Goal: Use online tool/utility: Utilize a website feature to perform a specific function

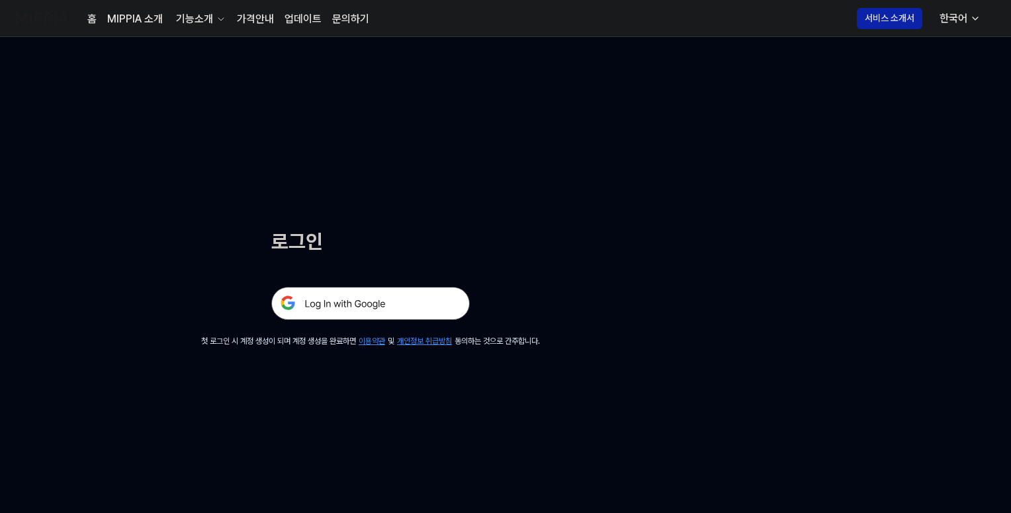
click at [401, 305] on img at bounding box center [370, 303] width 198 height 33
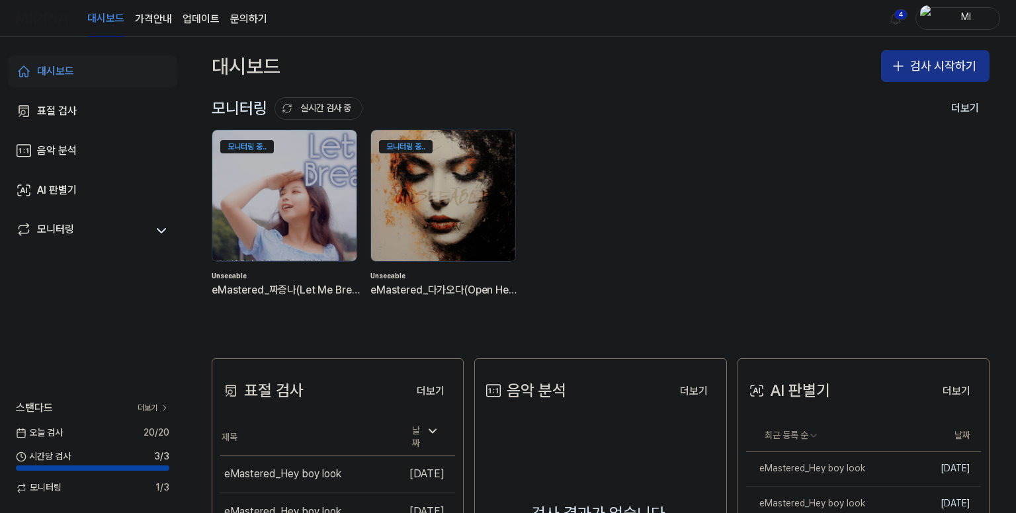
click at [937, 69] on button "검사 시작하기" at bounding box center [935, 66] width 108 height 32
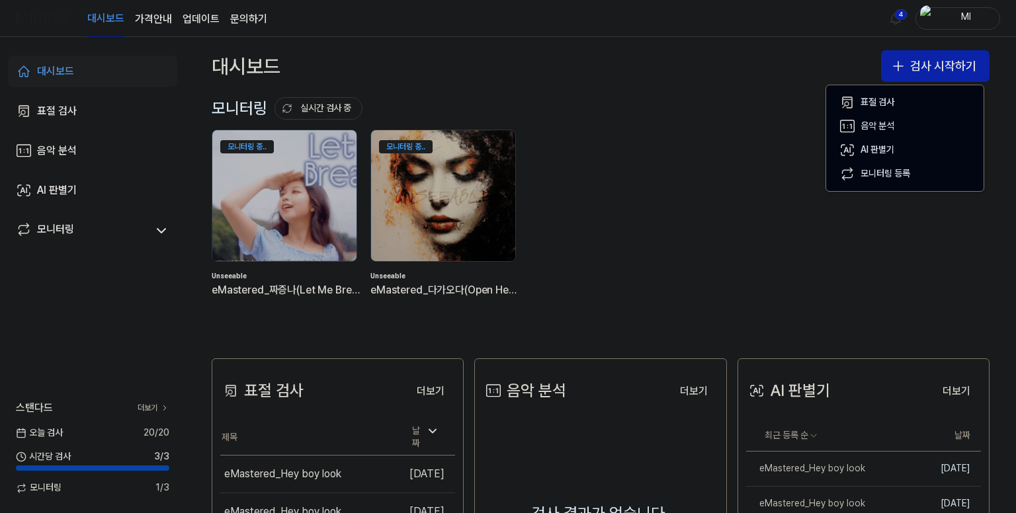
drag, startPoint x: 808, startPoint y: 4, endPoint x: 896, endPoint y: 22, distance: 90.5
click at [808, 4] on div "대시보드 가격안내 업데이트 문의하기 4 Ml" at bounding box center [508, 18] width 984 height 36
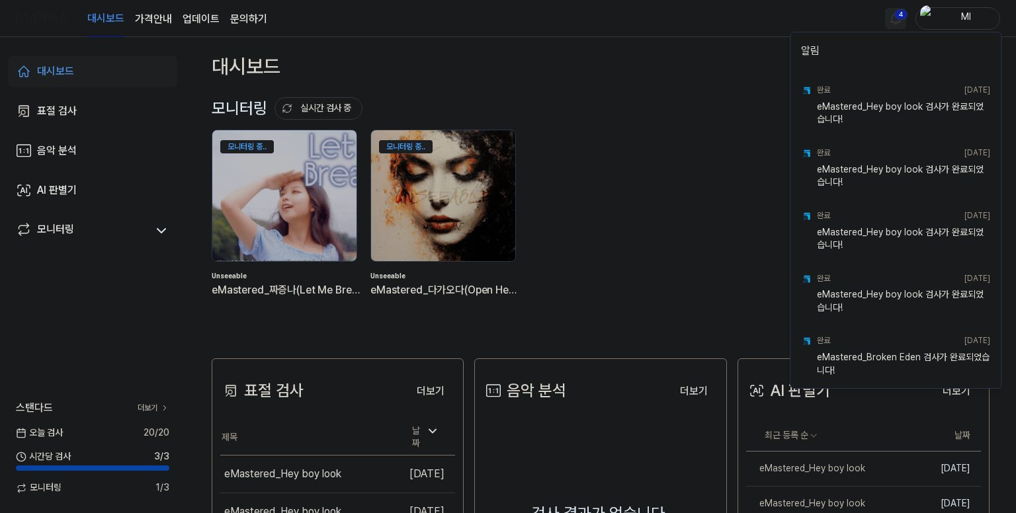
click at [900, 22] on html "대시보드 가격안내 업데이트 문의하기 4 Ml 대시보드 표절 검사 음악 분석 AI 판별기 모니터링 스탠다드 더보기 [DATE] 검사 20 / 2…" at bounding box center [508, 256] width 1016 height 513
click at [743, 18] on html "대시보드 가격안내 업데이트 문의하기 Ml 대시보드 표절 검사 음악 분석 AI 판별기 모니터링 스탠다드 더보기 [DATE] 검사 20 / 20 …" at bounding box center [508, 256] width 1016 height 513
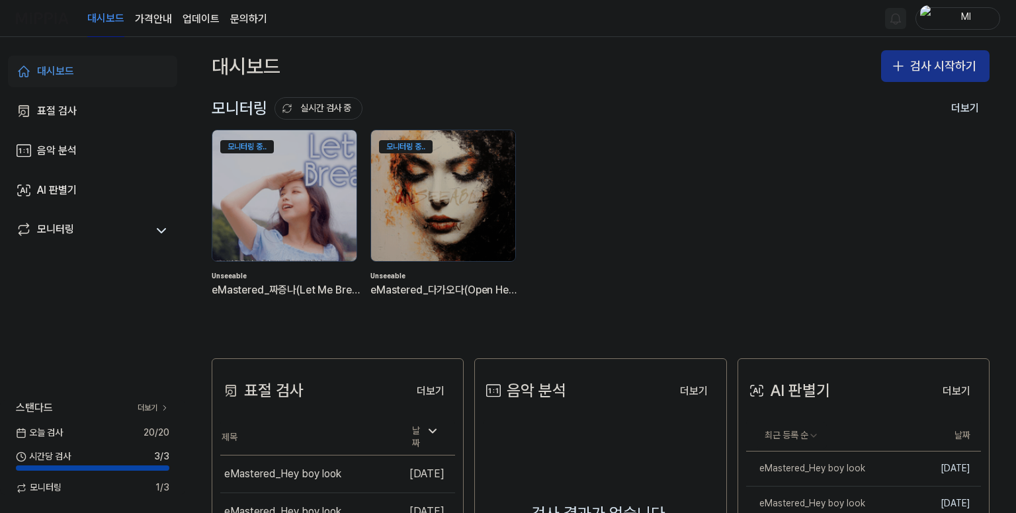
click at [926, 74] on button "검사 시작하기" at bounding box center [935, 66] width 108 height 32
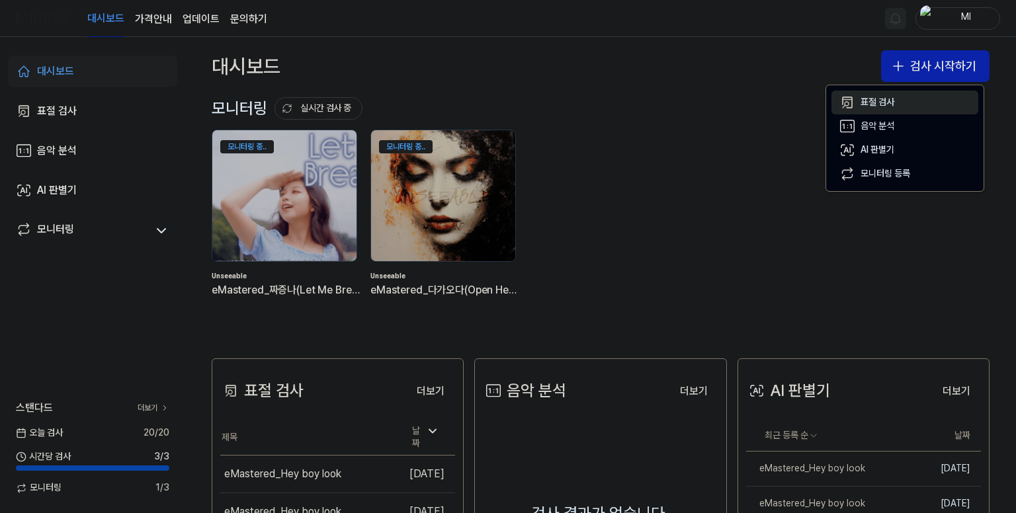
click at [876, 101] on div "표절 검사" at bounding box center [877, 102] width 34 height 13
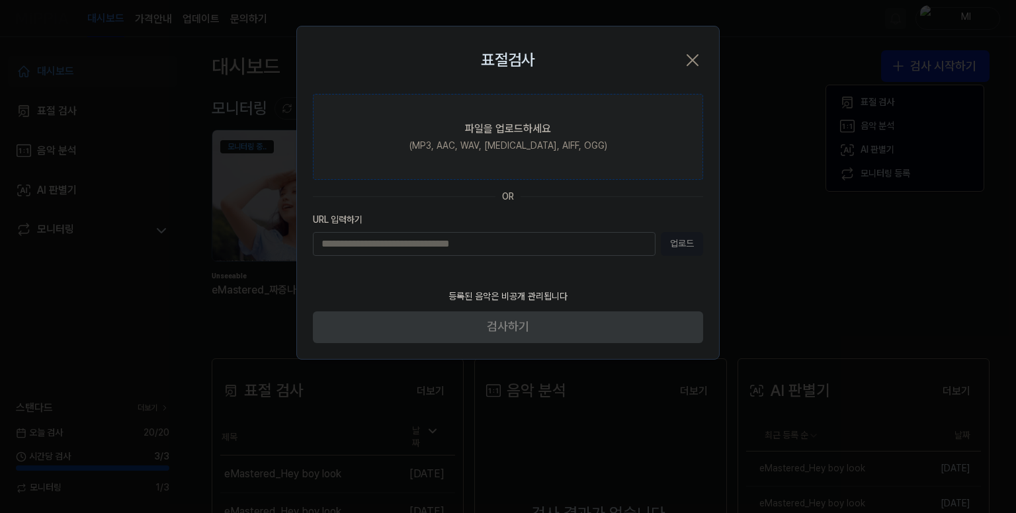
click at [470, 122] on div "파일을 업로드하세요" at bounding box center [508, 129] width 86 height 16
click at [0, 0] on input "파일을 업로드하세요 (MP3, AAC, WAV, [MEDICAL_DATA], AIFF, OGG)" at bounding box center [0, 0] width 0 height 0
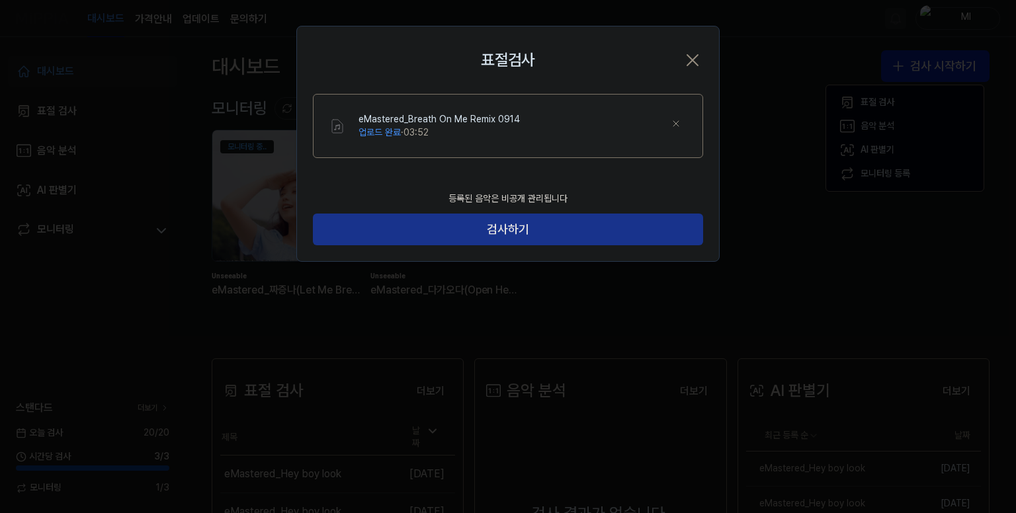
click at [526, 228] on button "검사하기" at bounding box center [508, 230] width 390 height 32
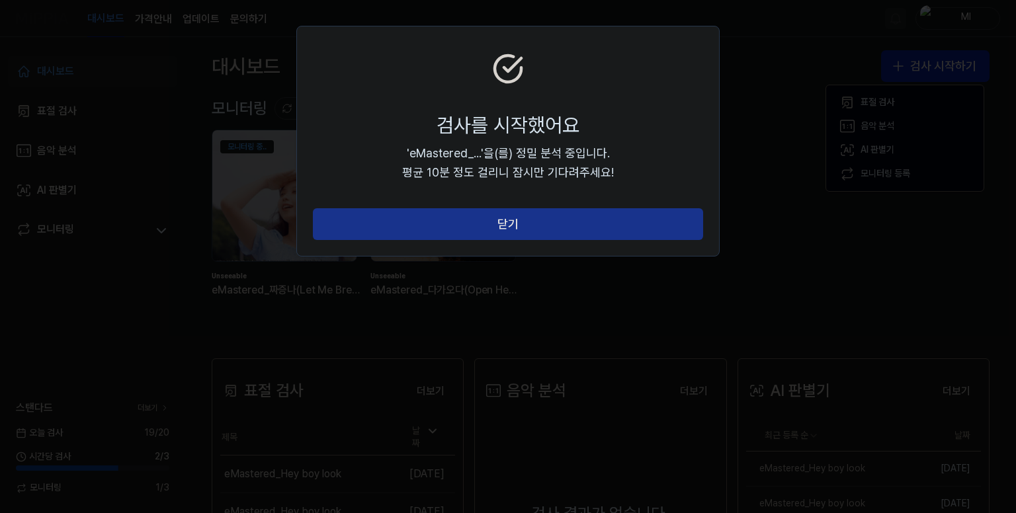
click at [532, 219] on button "닫기" at bounding box center [508, 224] width 390 height 32
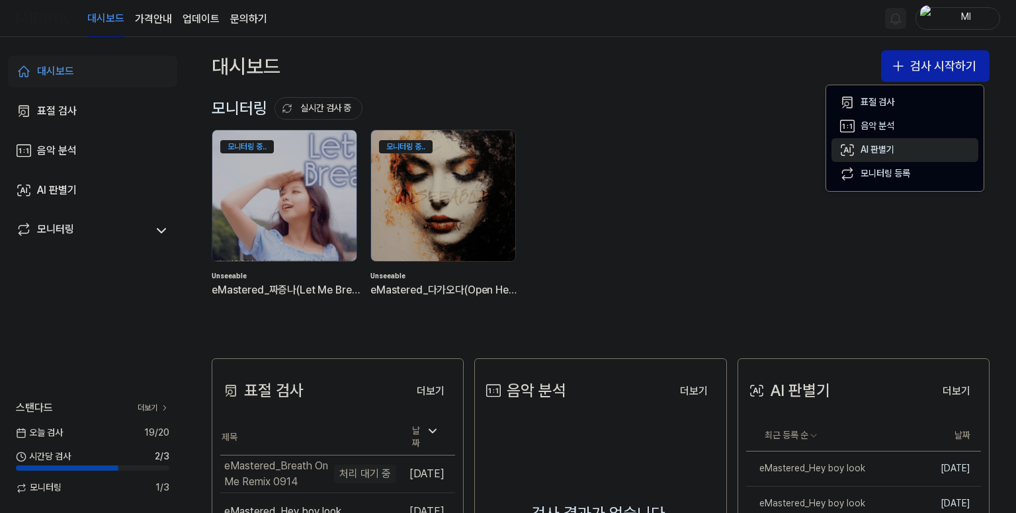
click at [873, 149] on div "AI 판별기" at bounding box center [877, 150] width 34 height 13
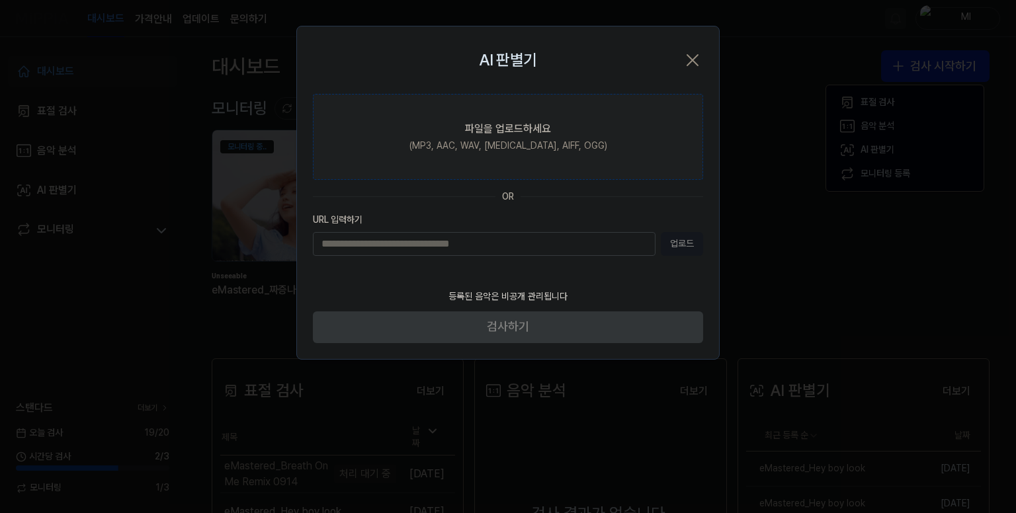
click at [509, 134] on div "파일을 업로드하세요" at bounding box center [508, 129] width 86 height 16
click at [0, 0] on input "파일을 업로드하세요 (MP3, AAC, WAV, [MEDICAL_DATA], AIFF, OGG)" at bounding box center [0, 0] width 0 height 0
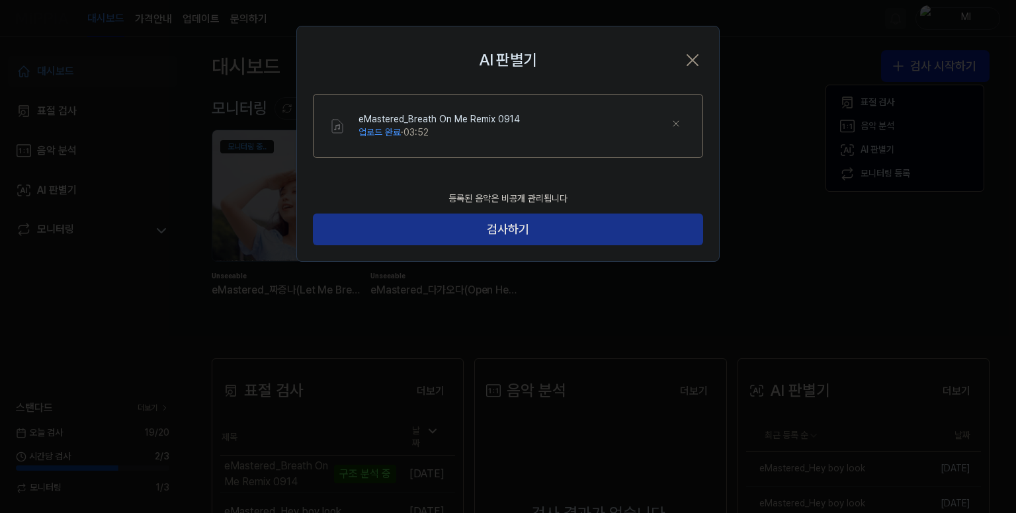
click at [525, 223] on button "검사하기" at bounding box center [508, 230] width 390 height 32
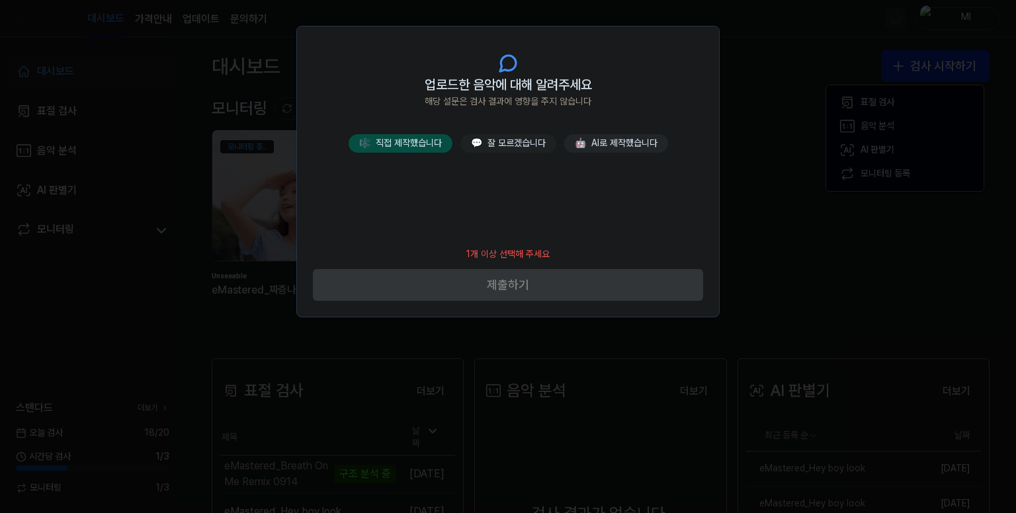
click at [393, 141] on button "🎼 직접 제작했습니다" at bounding box center [401, 143] width 104 height 19
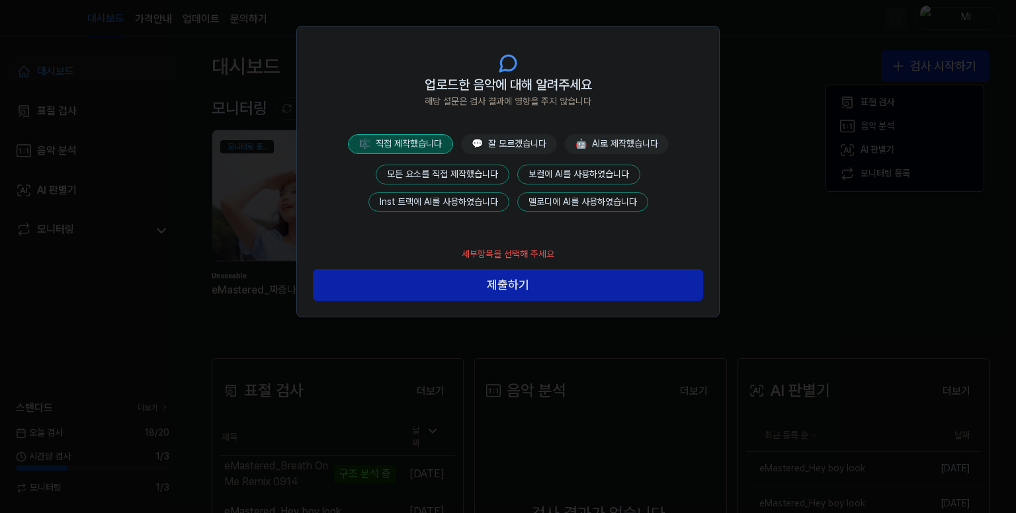
click at [436, 173] on button "모든 요소를 직접 제작했습니다" at bounding box center [443, 175] width 134 height 20
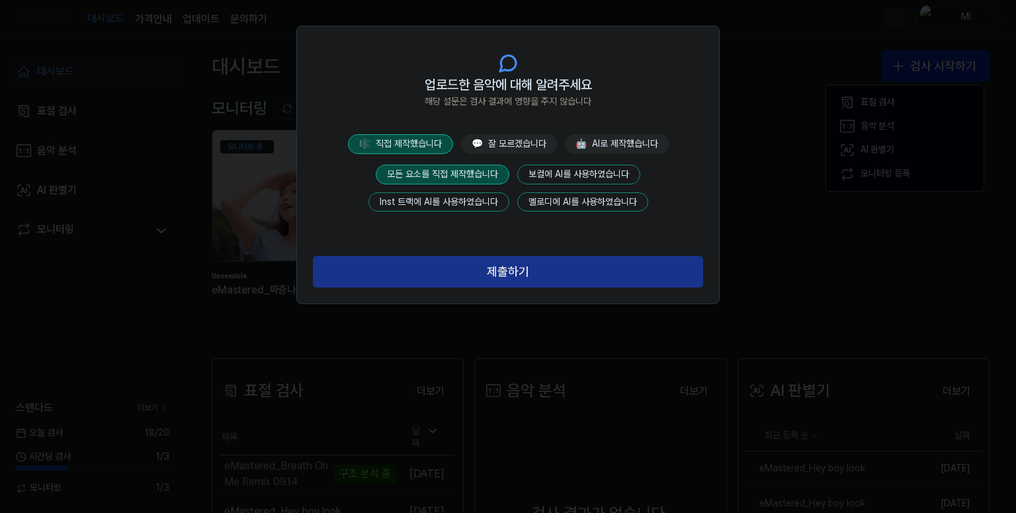
click at [534, 272] on button "제출하기" at bounding box center [508, 272] width 390 height 32
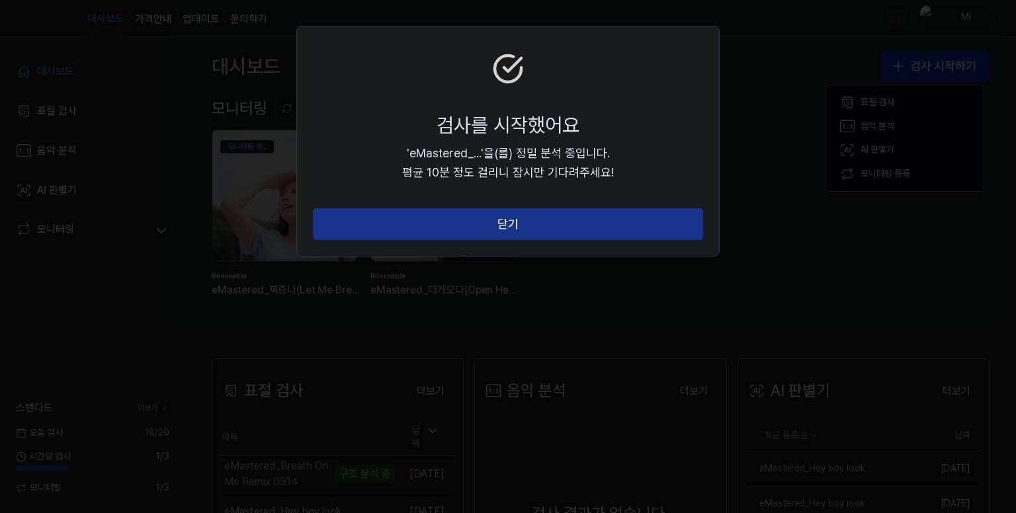
click at [538, 228] on button "닫기" at bounding box center [508, 224] width 390 height 32
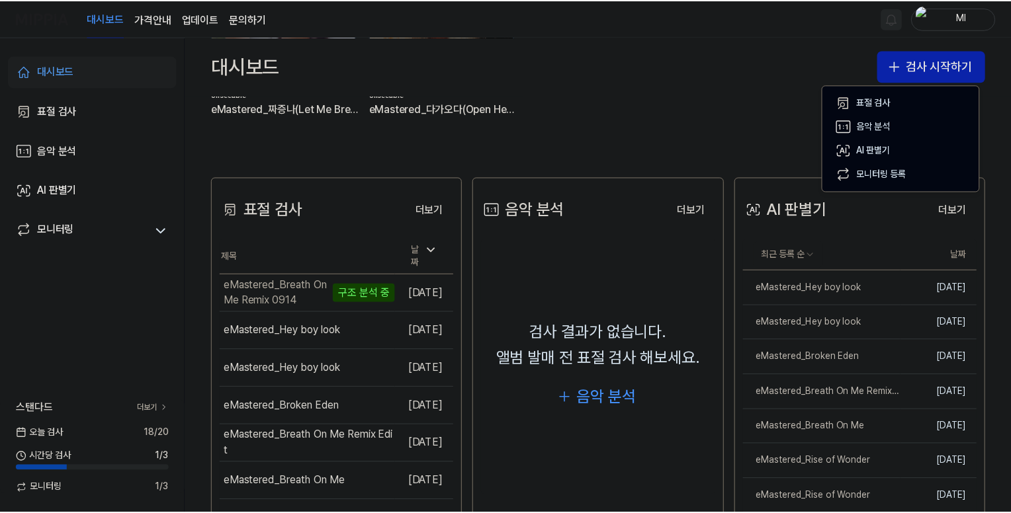
scroll to position [198, 0]
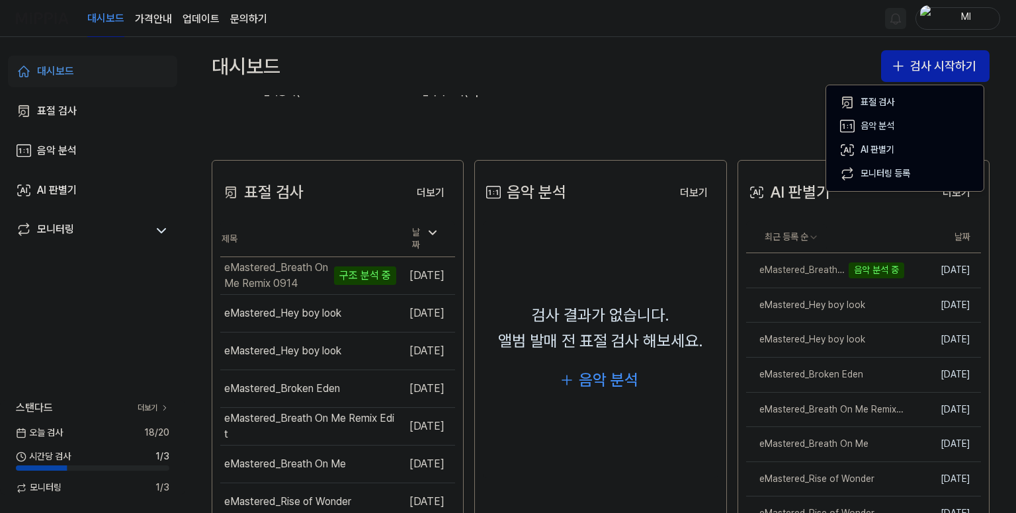
click at [628, 140] on div "표절 검사 더보기 표절 검사 제목 날짜 eMastered_Breath On Me Remix 0914 구조 분석 중 이동하기 [DATE] eMa…" at bounding box center [600, 387] width 831 height 506
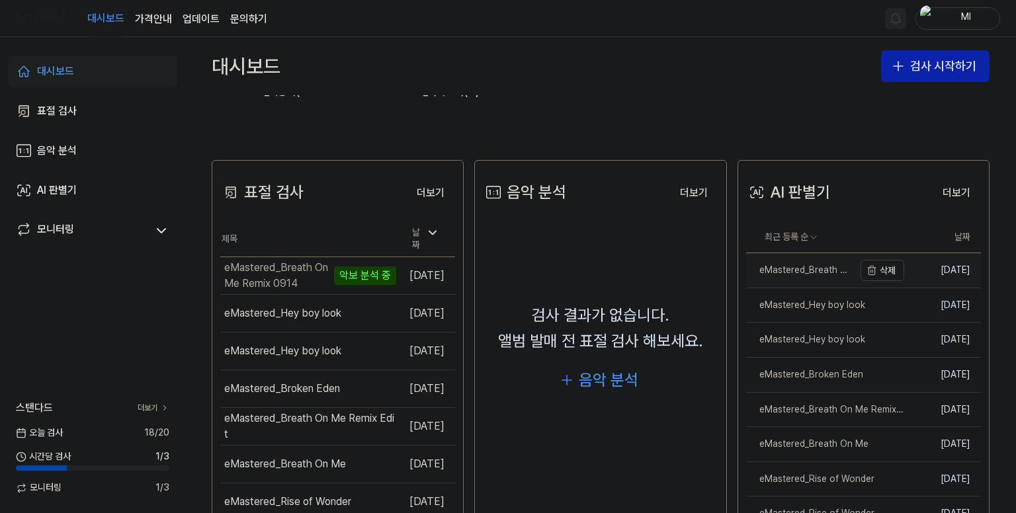
click at [798, 267] on div "eMastered_Breath On Me Remix 0914" at bounding box center [800, 270] width 108 height 13
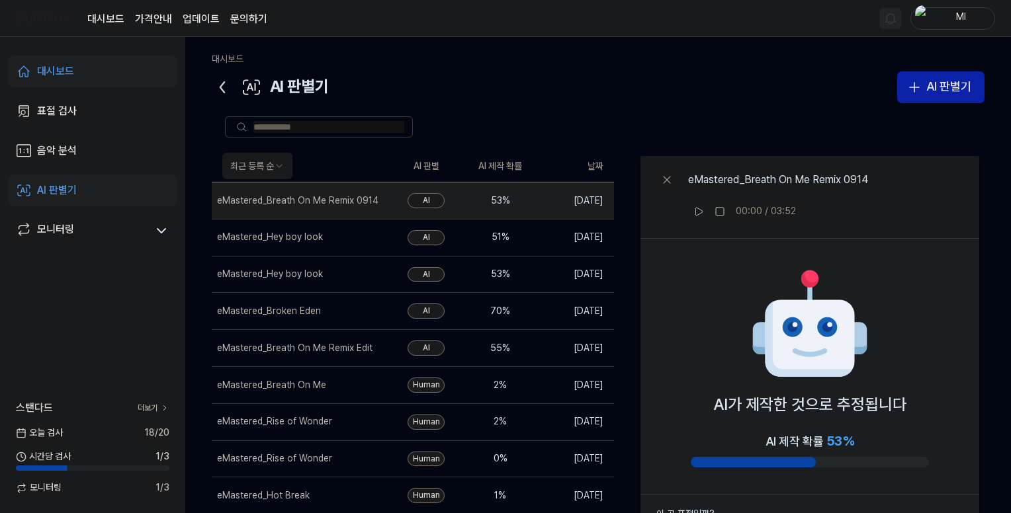
click at [222, 87] on icon at bounding box center [222, 87] width 21 height 21
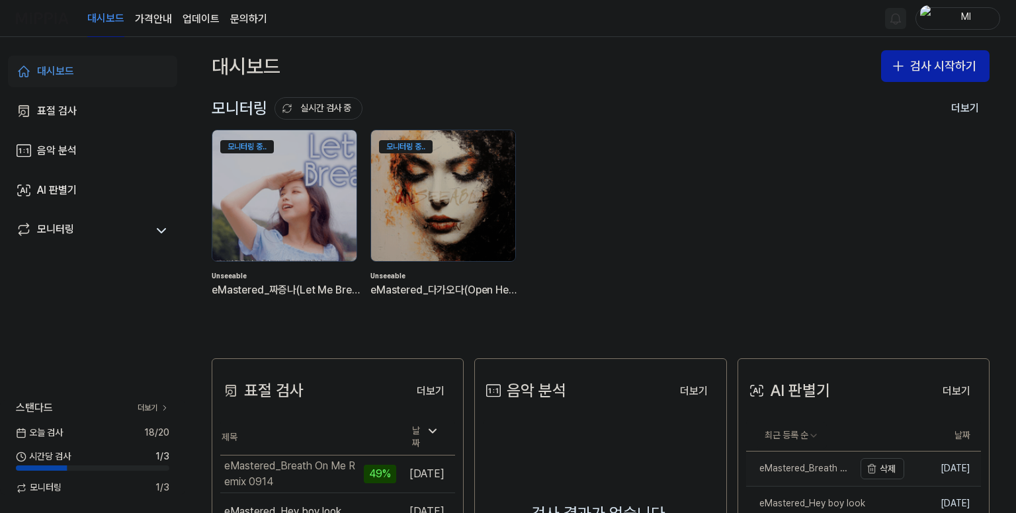
click at [817, 466] on div "eMastered_Breath On Me Remix 0914" at bounding box center [800, 468] width 108 height 13
